Goal: Entertainment & Leisure: Consume media (video, audio)

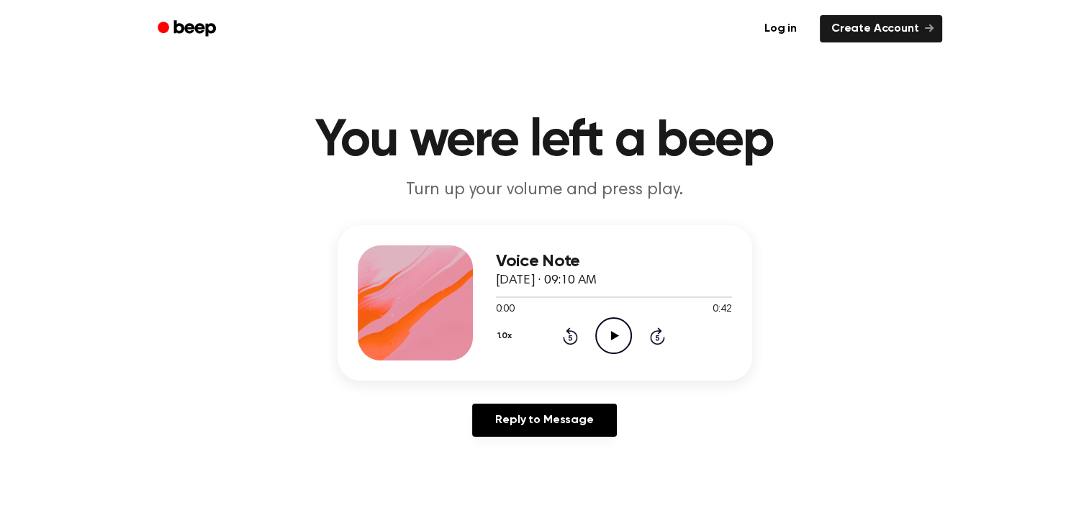
click at [622, 327] on icon "Play Audio" at bounding box center [613, 335] width 37 height 37
click at [608, 338] on icon "Play Audio" at bounding box center [613, 335] width 37 height 37
click at [568, 336] on icon "Rewind 5 seconds" at bounding box center [570, 336] width 16 height 19
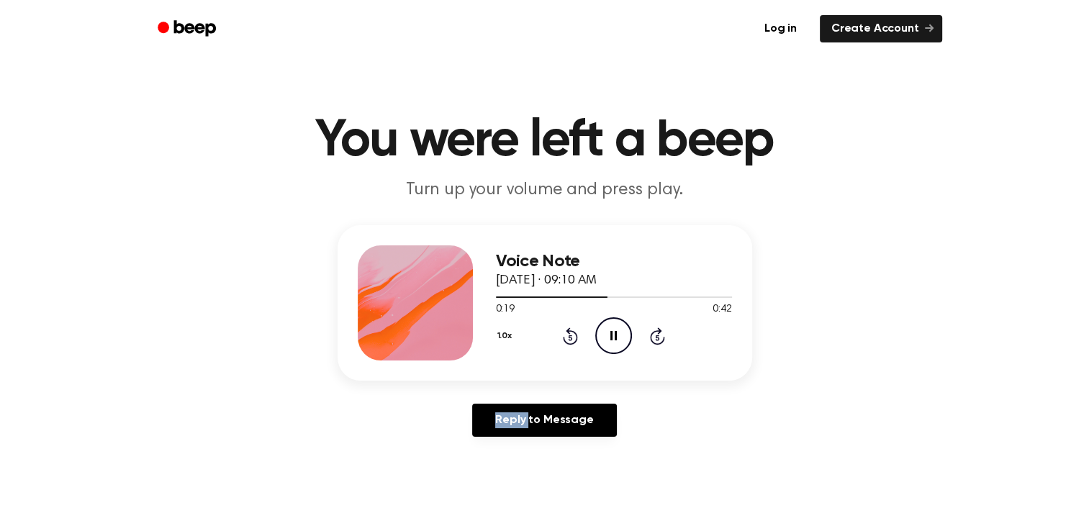
click at [568, 336] on icon "Rewind 5 seconds" at bounding box center [570, 336] width 16 height 19
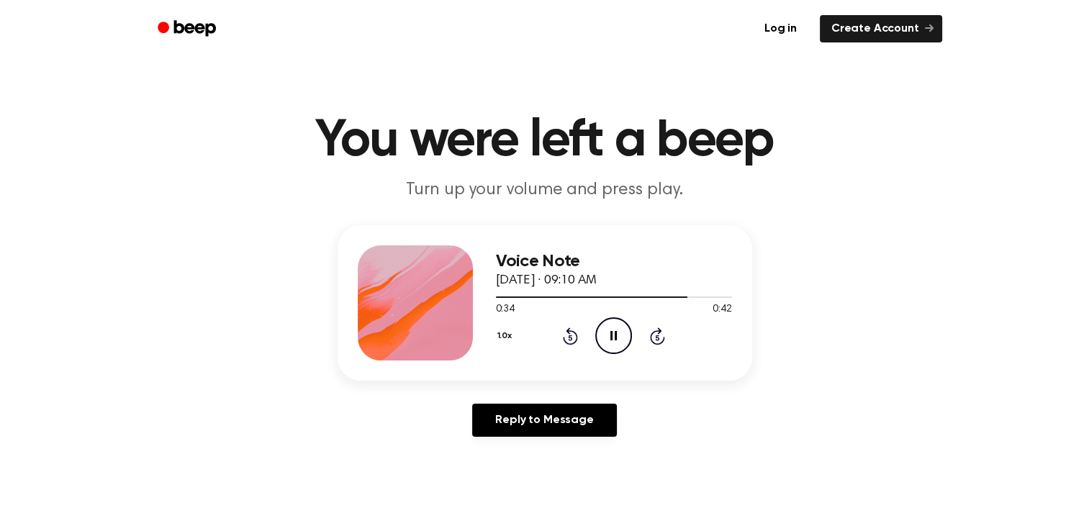
click at [570, 336] on icon "Rewind 5 seconds" at bounding box center [570, 336] width 16 height 19
drag, startPoint x: 570, startPoint y: 336, endPoint x: 575, endPoint y: 348, distance: 12.6
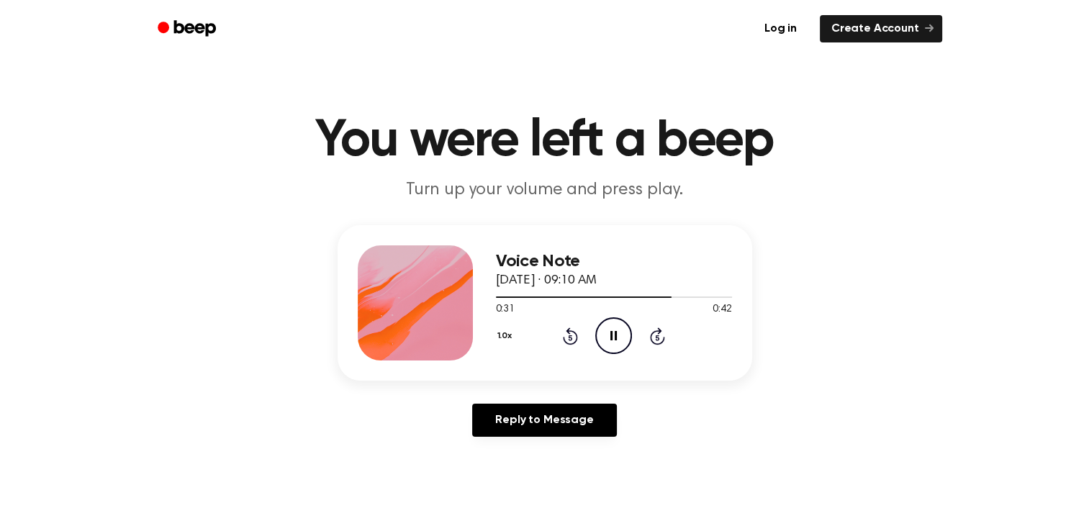
click at [575, 348] on div "1.0x Rewind 5 seconds Pause Audio Skip 5 seconds" at bounding box center [614, 335] width 236 height 37
click at [575, 345] on div "1.0x Rewind 5 seconds Pause Audio Skip 5 seconds" at bounding box center [614, 335] width 236 height 37
click at [569, 339] on icon at bounding box center [571, 338] width 4 height 6
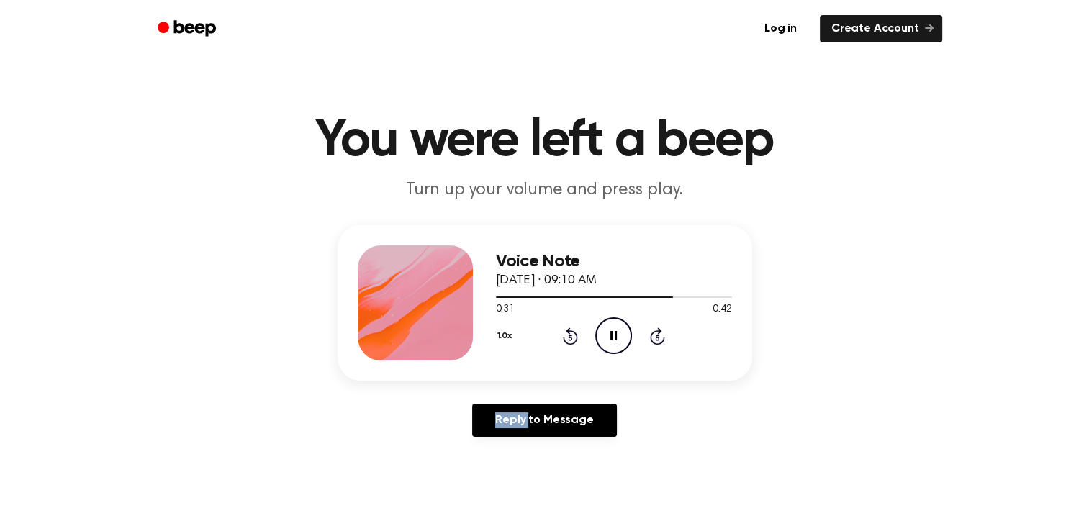
click at [569, 339] on icon at bounding box center [571, 338] width 4 height 6
click at [569, 339] on icon "Rewind 5 seconds" at bounding box center [570, 336] width 16 height 19
click at [567, 339] on icon "Rewind 5 seconds" at bounding box center [570, 336] width 16 height 19
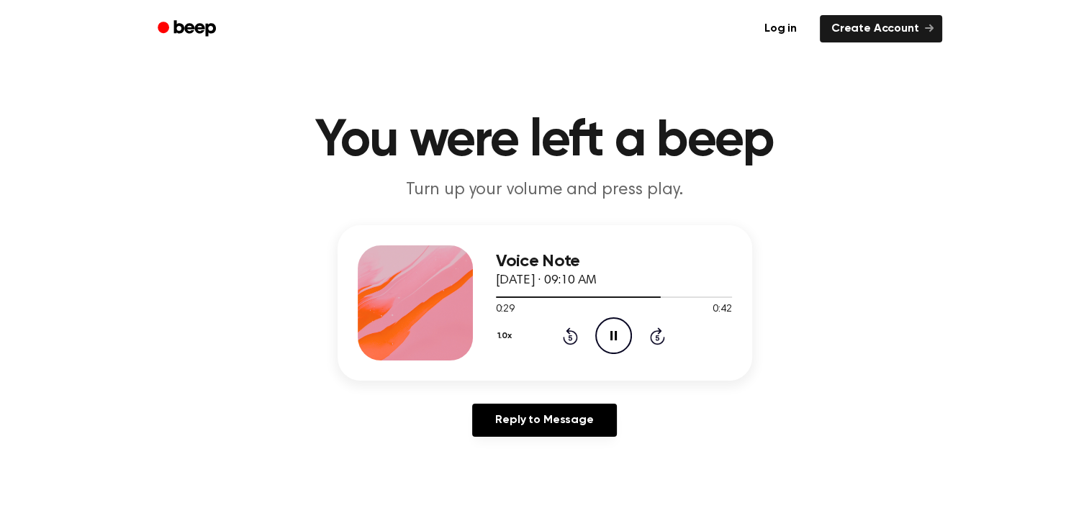
click at [573, 331] on icon at bounding box center [570, 336] width 15 height 17
click at [577, 325] on div "1.0x Rewind 5 seconds Pause Audio Skip 5 seconds" at bounding box center [614, 335] width 236 height 37
click at [611, 332] on icon at bounding box center [615, 335] width 8 height 9
click at [570, 338] on icon at bounding box center [571, 338] width 4 height 6
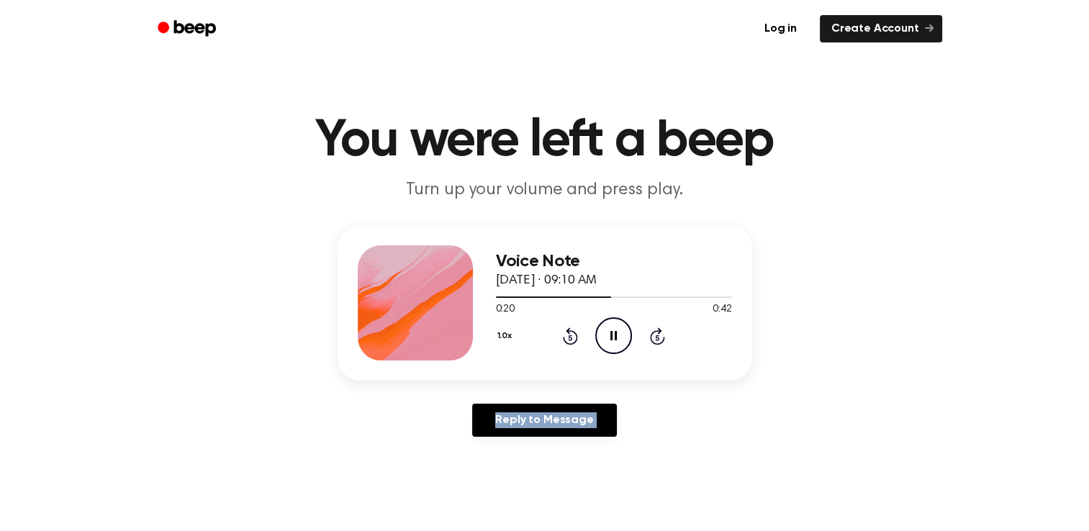
click at [570, 338] on icon "Rewind 5 seconds" at bounding box center [570, 336] width 16 height 19
click at [567, 338] on icon "Rewind 5 seconds" at bounding box center [570, 336] width 16 height 19
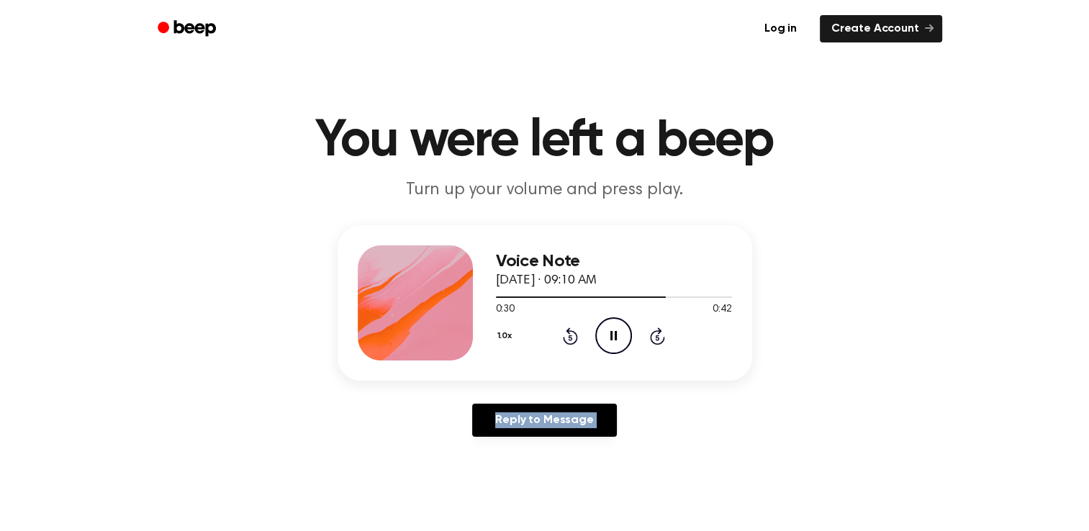
click at [567, 338] on icon "Rewind 5 seconds" at bounding box center [570, 336] width 16 height 19
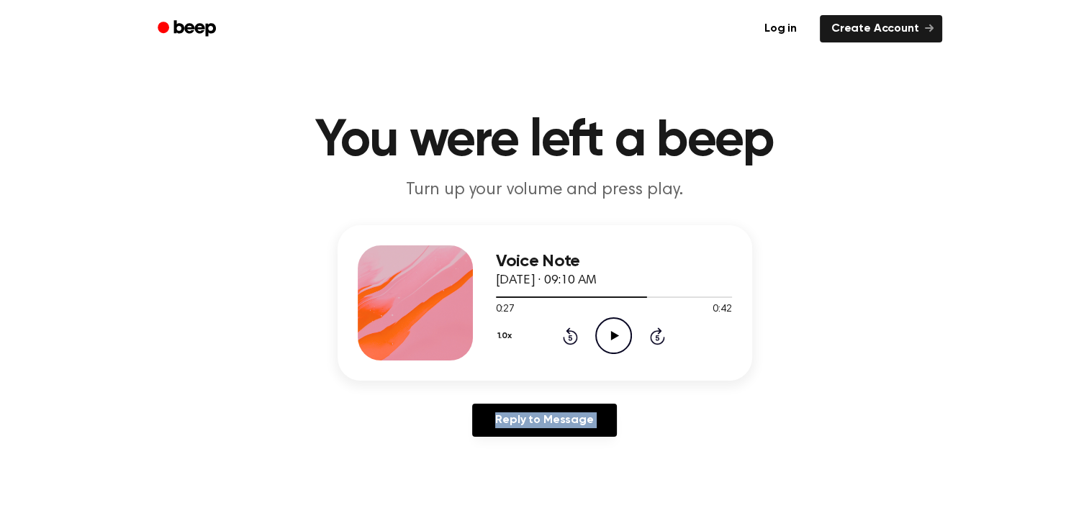
click at [567, 338] on icon "Rewind 5 seconds" at bounding box center [570, 336] width 16 height 19
drag, startPoint x: 567, startPoint y: 338, endPoint x: 622, endPoint y: 342, distance: 54.9
click at [622, 342] on icon "Play Audio" at bounding box center [613, 335] width 37 height 37
click at [622, 342] on icon "Pause Audio" at bounding box center [613, 335] width 37 height 37
click at [572, 332] on icon at bounding box center [570, 336] width 15 height 17
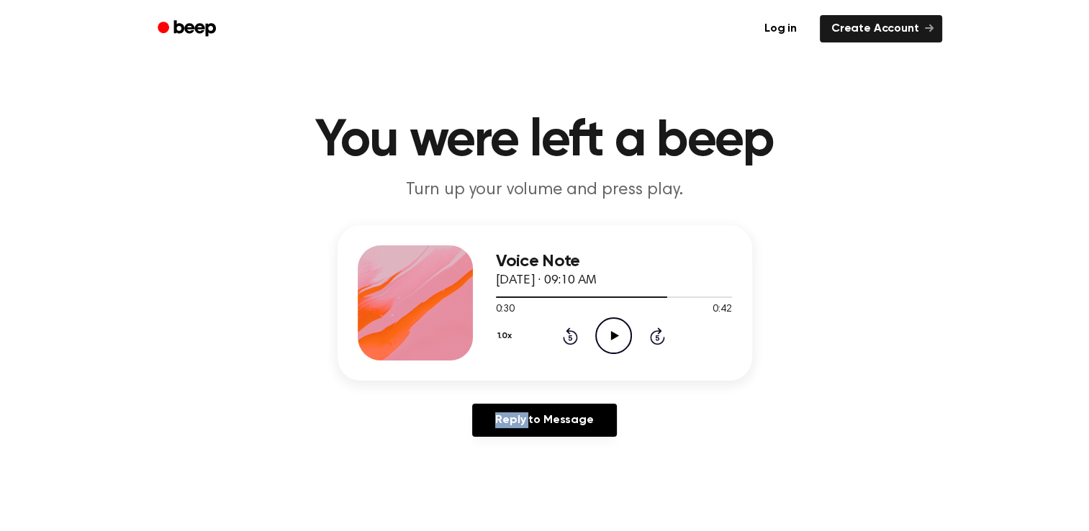
click at [572, 332] on icon at bounding box center [570, 336] width 15 height 17
drag, startPoint x: 572, startPoint y: 332, endPoint x: 619, endPoint y: 331, distance: 46.8
click at [619, 331] on icon "Play Audio" at bounding box center [613, 335] width 37 height 37
click at [569, 340] on icon at bounding box center [571, 338] width 4 height 6
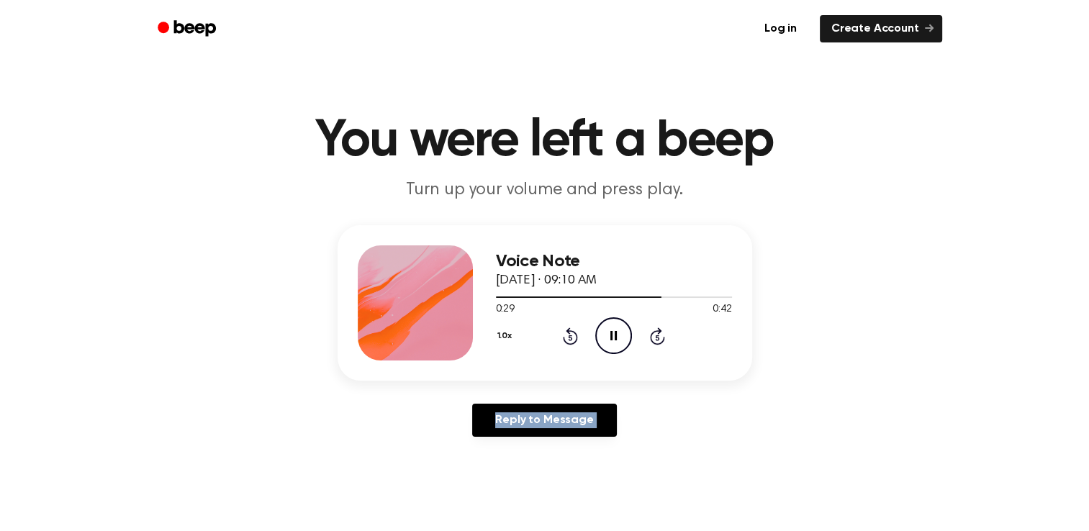
click at [569, 340] on icon "Rewind 5 seconds" at bounding box center [570, 336] width 16 height 19
